Goal: Transaction & Acquisition: Download file/media

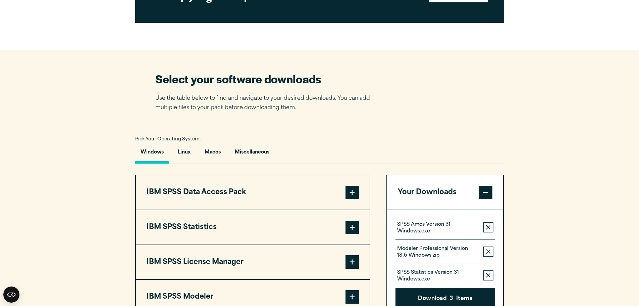
scroll to position [436, 0]
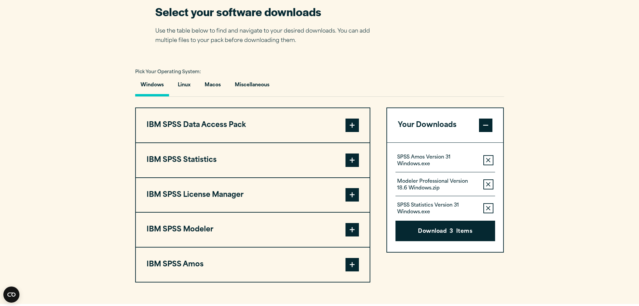
click at [210, 195] on button "IBM SPSS License Manager" at bounding box center [253, 195] width 234 height 34
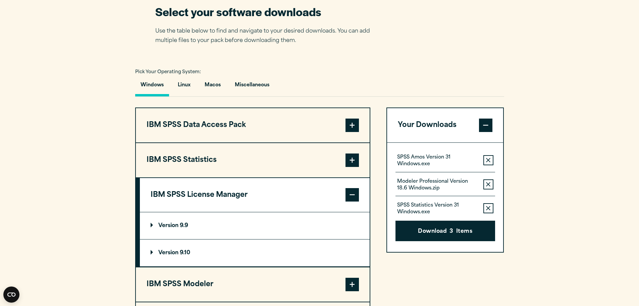
click at [487, 160] on icon "button" at bounding box center [488, 160] width 4 height 5
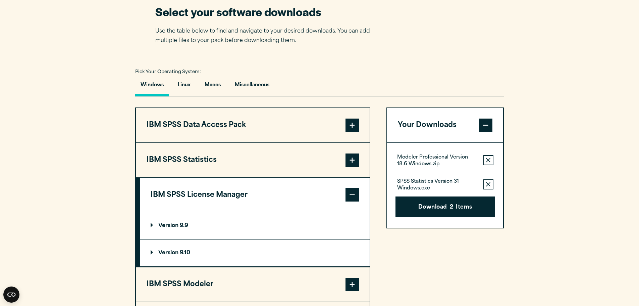
click at [489, 160] on icon "button" at bounding box center [488, 160] width 4 height 4
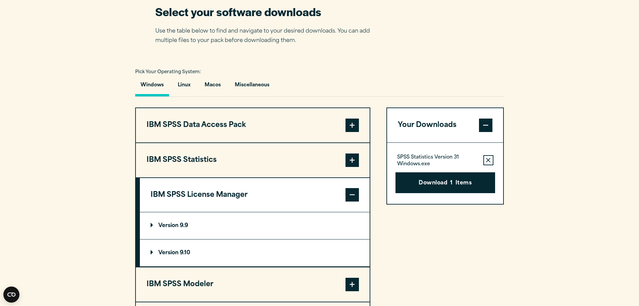
click at [485, 161] on button "Remove this item from your software download list" at bounding box center [489, 160] width 10 height 10
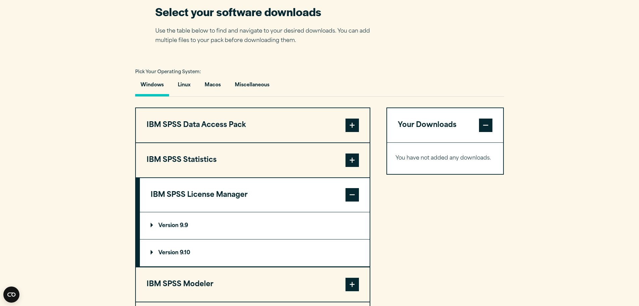
click at [165, 251] on p "Version 9.10" at bounding box center [171, 252] width 40 height 5
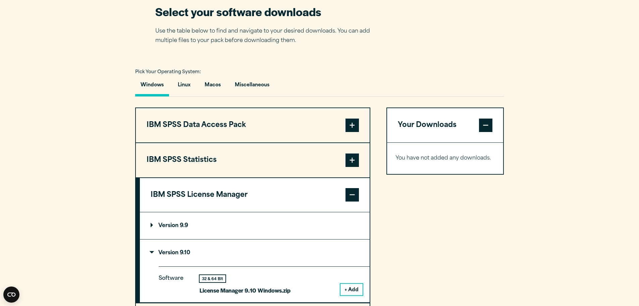
scroll to position [537, 0]
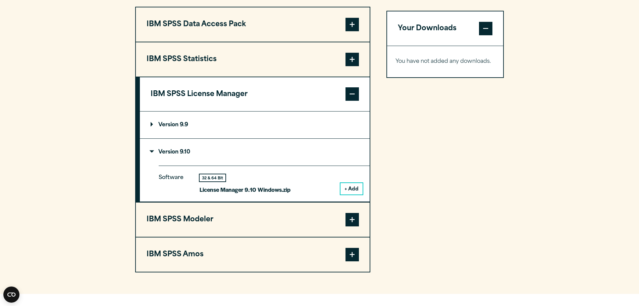
click at [349, 189] on button "+ Add" at bounding box center [352, 188] width 22 height 11
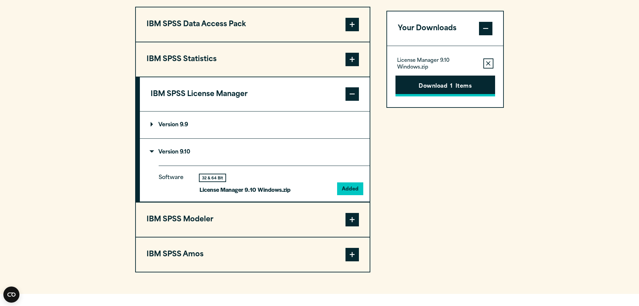
click at [461, 87] on button "Download 1 Items" at bounding box center [446, 86] width 100 height 21
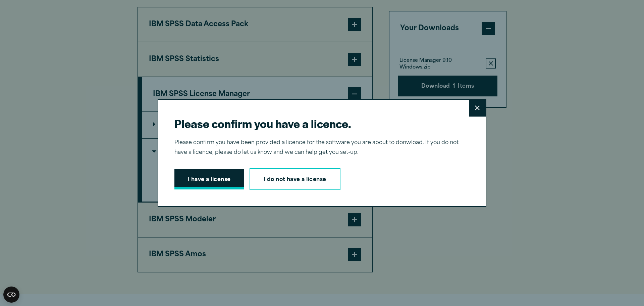
click at [215, 178] on button "I have a license" at bounding box center [210, 179] width 70 height 21
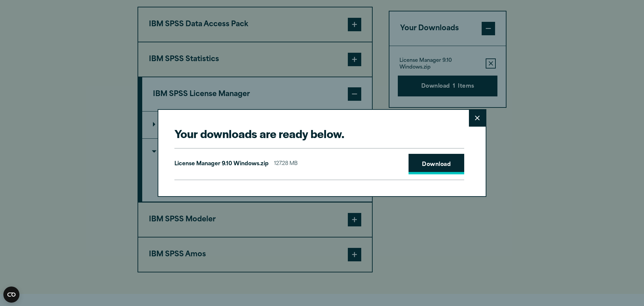
click at [446, 162] on link "Download" at bounding box center [437, 164] width 56 height 21
click at [424, 163] on link "Download" at bounding box center [437, 164] width 56 height 21
click at [479, 119] on button "Close" at bounding box center [477, 118] width 17 height 17
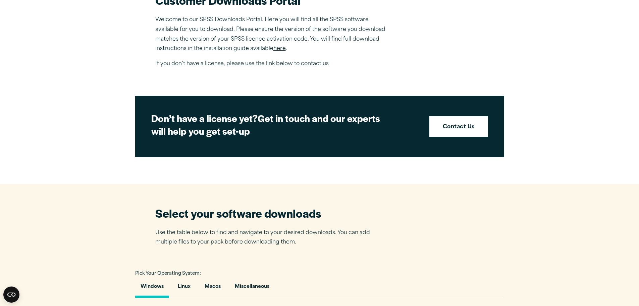
scroll to position [101, 0]
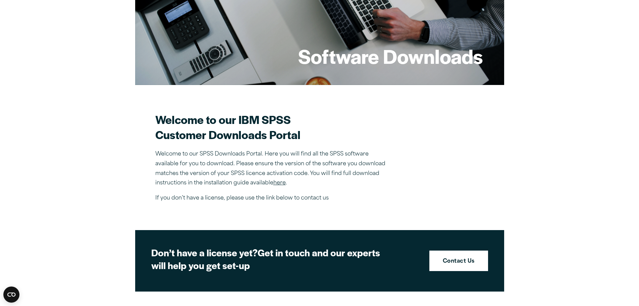
click at [286, 184] on link "here" at bounding box center [279, 182] width 12 height 5
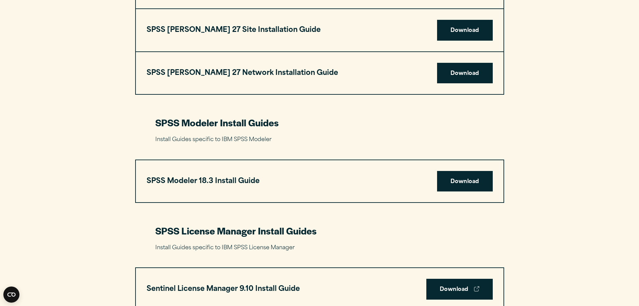
scroll to position [1376, 0]
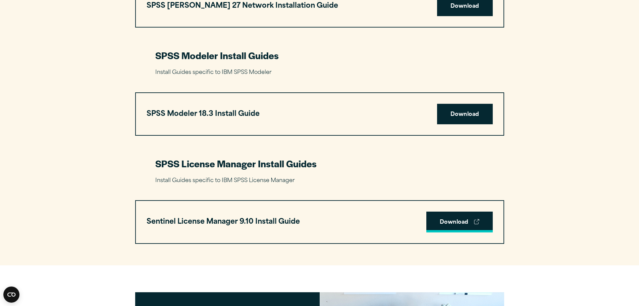
click at [461, 219] on link "Download" at bounding box center [460, 221] width 66 height 21
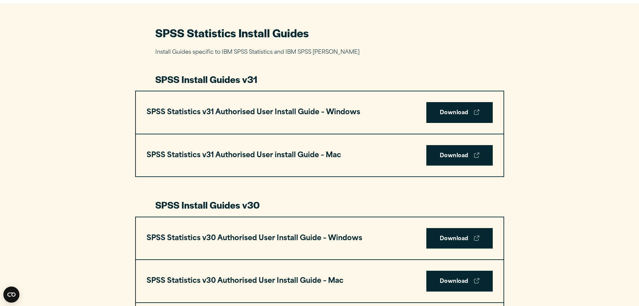
scroll to position [369, 0]
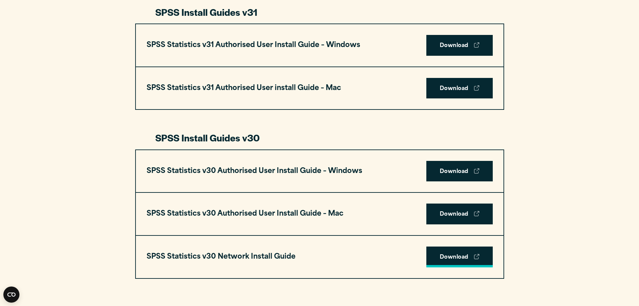
click at [463, 259] on link "Download" at bounding box center [460, 256] width 66 height 21
